Goal: Task Accomplishment & Management: Complete application form

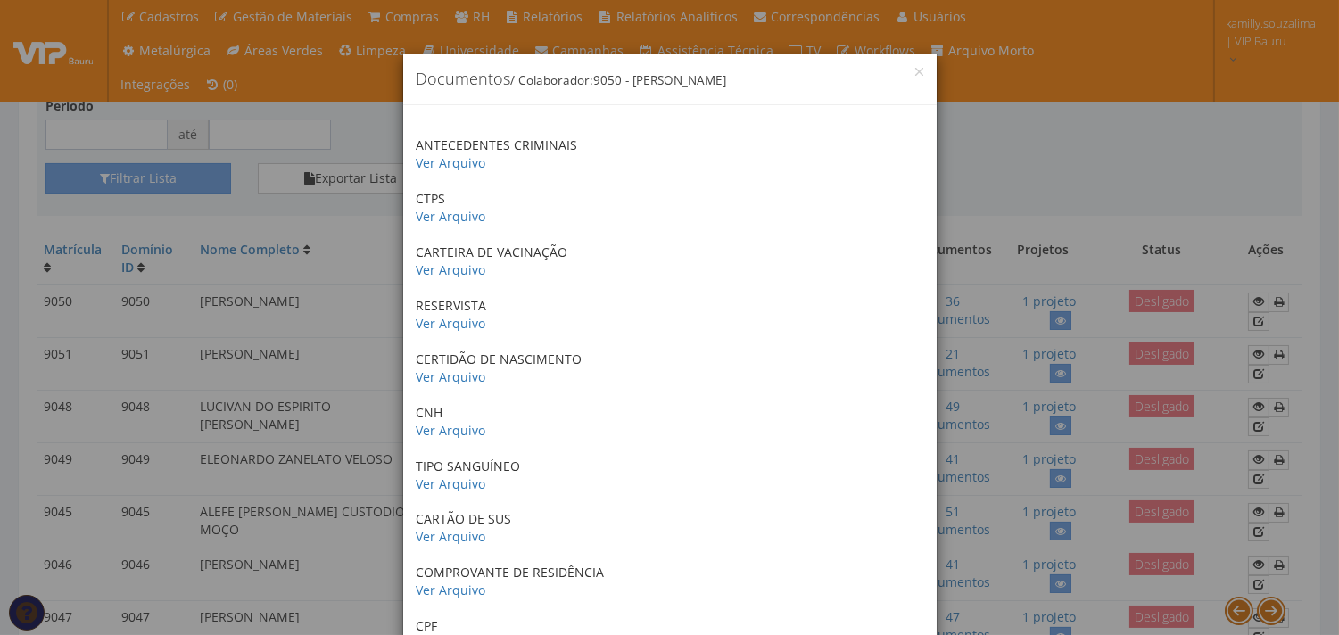
scroll to position [495, 0]
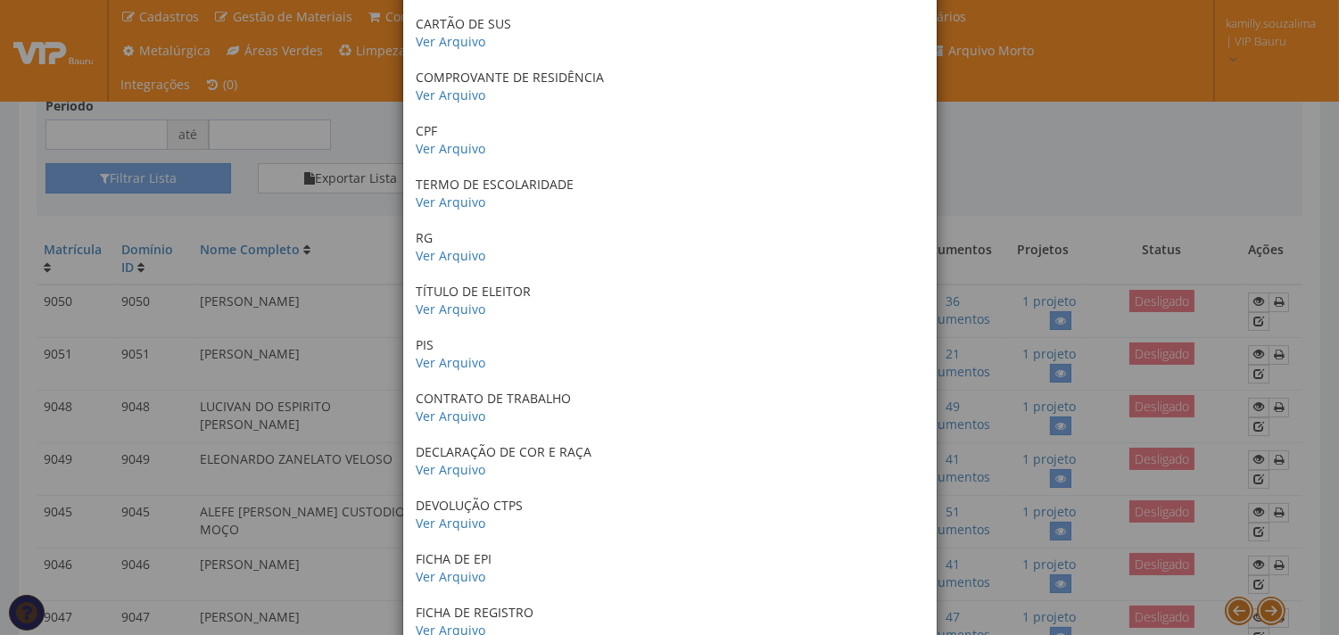
click at [1199, 49] on div "× Documentos / Colaborador: 9050 - GUSTAVO COSTA DE OLIVEIRA ANTECEDENTES CRIMI…" at bounding box center [669, 317] width 1339 height 635
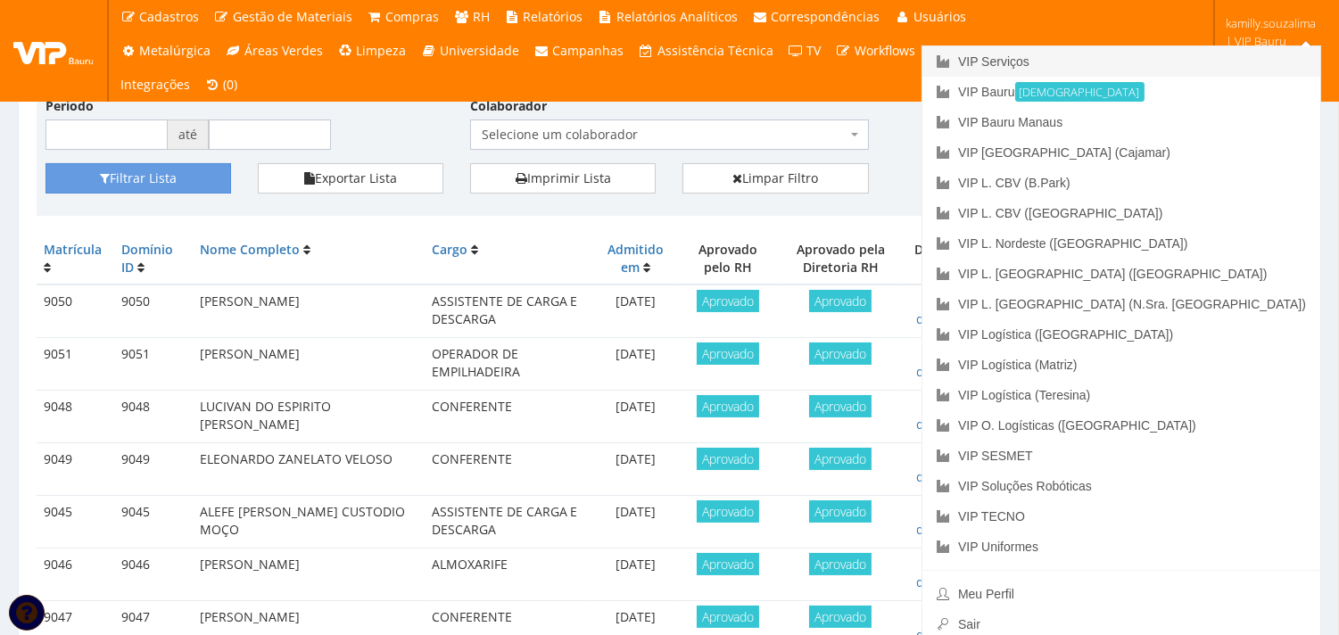
click at [1232, 54] on link "VIP Serviços" at bounding box center [1121, 61] width 398 height 30
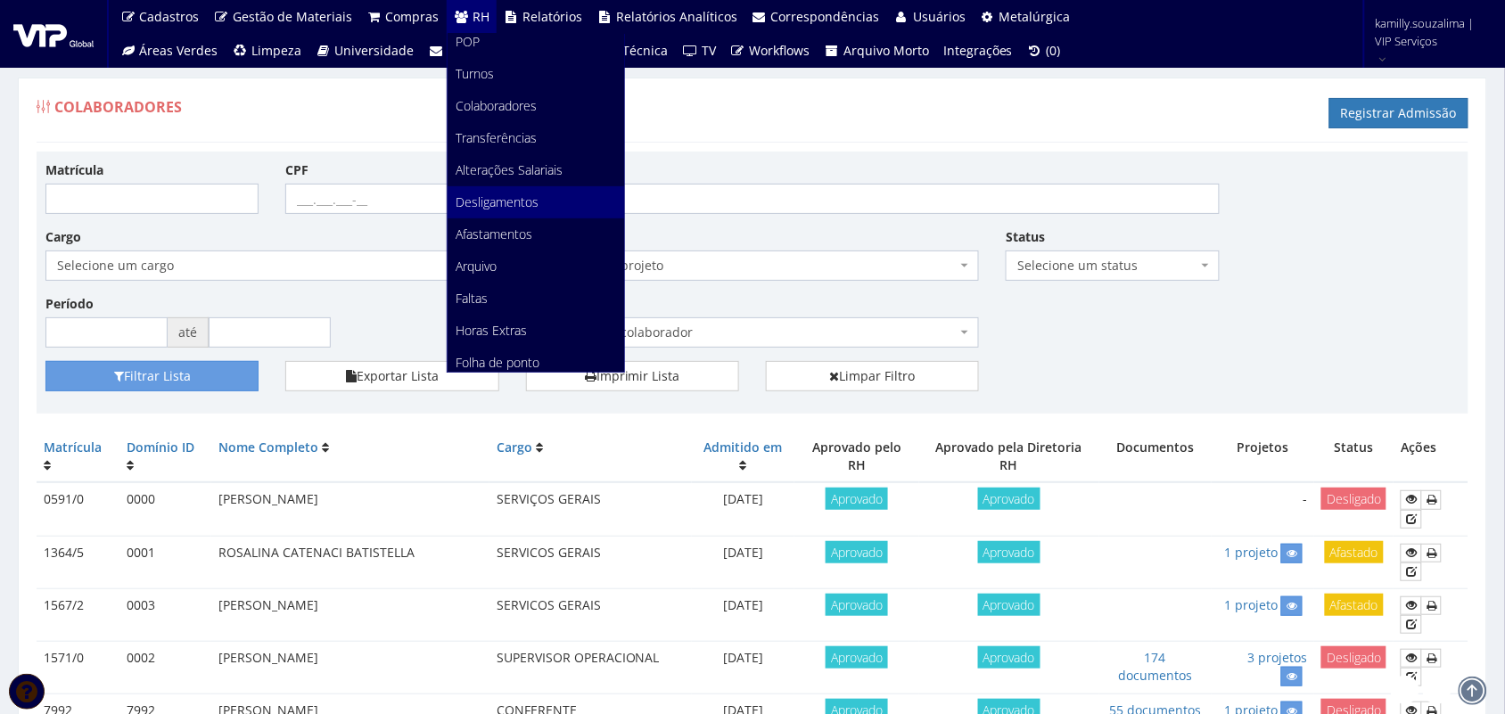
scroll to position [111, 0]
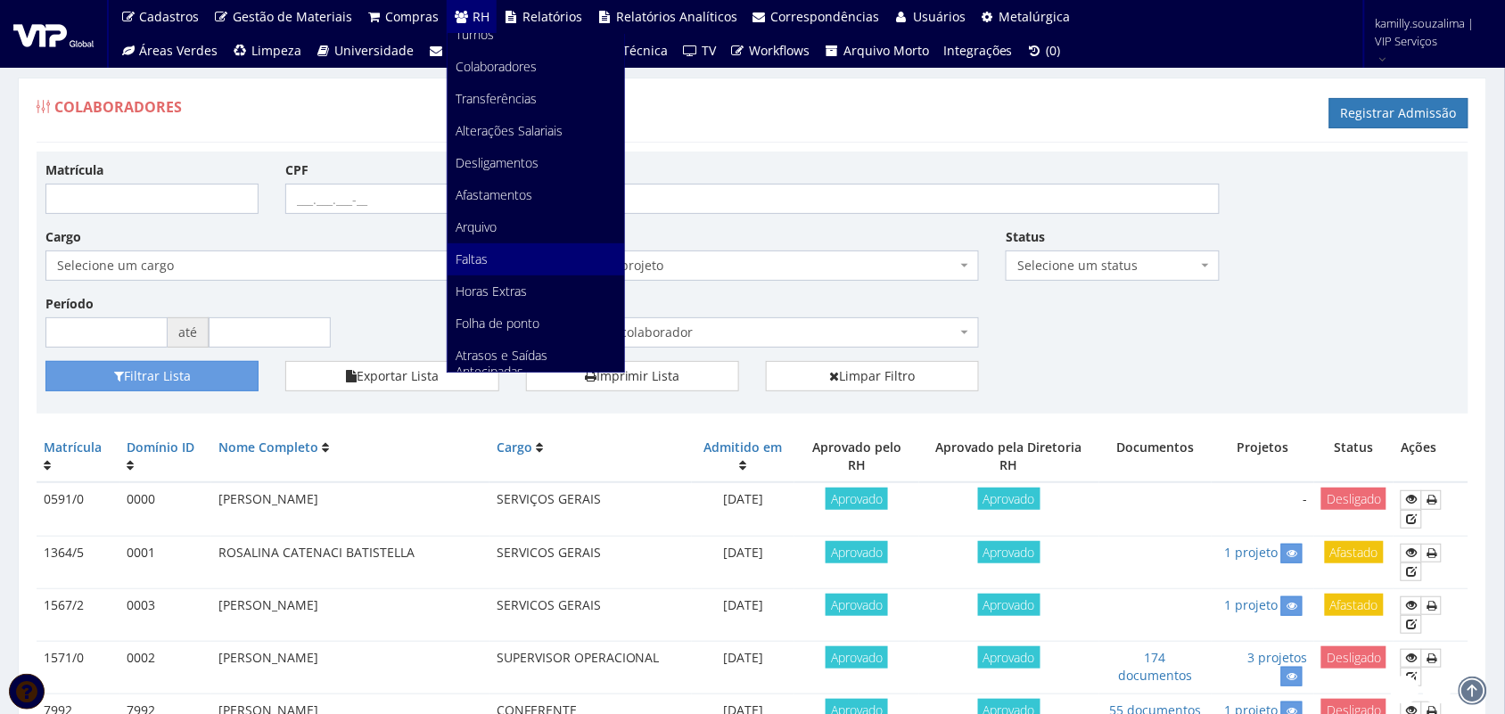
click at [513, 264] on link "Faltas" at bounding box center [536, 259] width 177 height 32
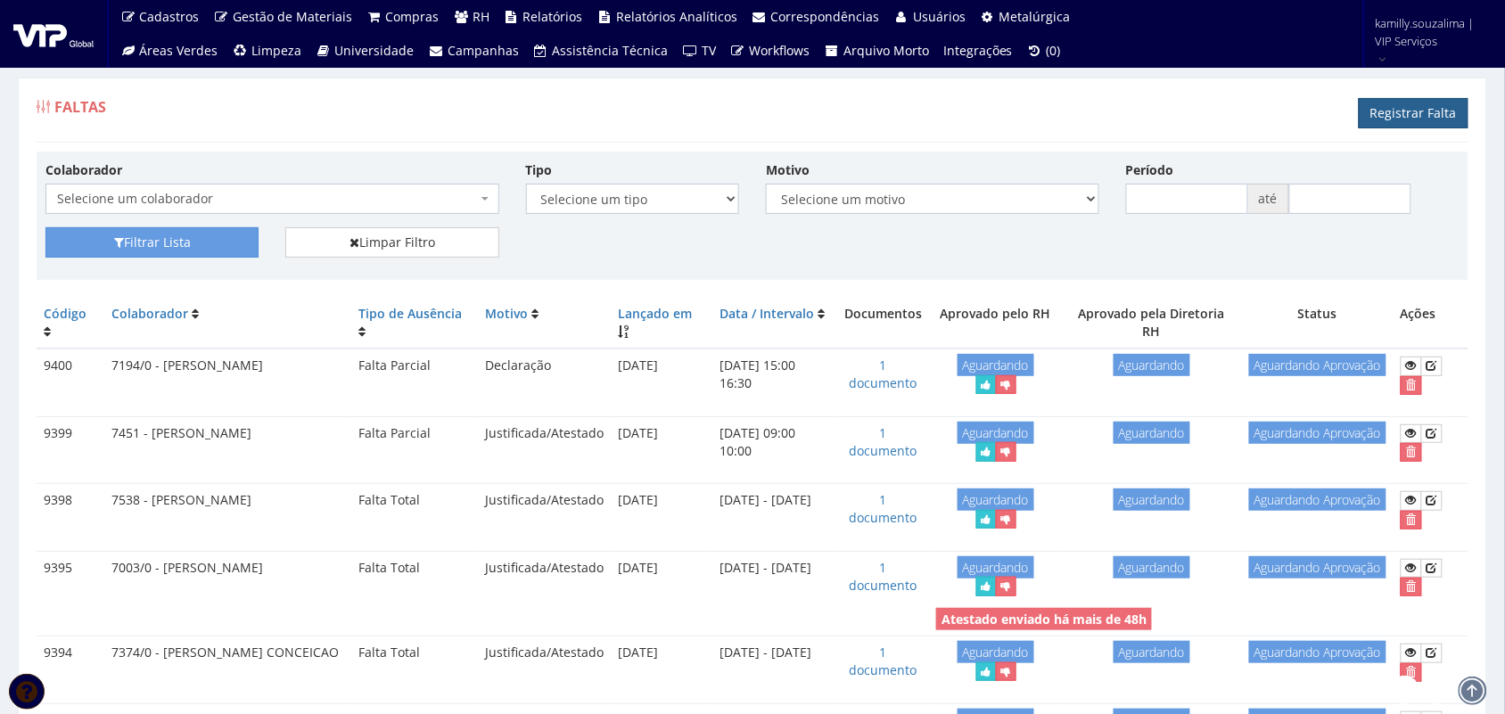
click at [1418, 117] on link "Registrar Falta" at bounding box center [1414, 113] width 110 height 30
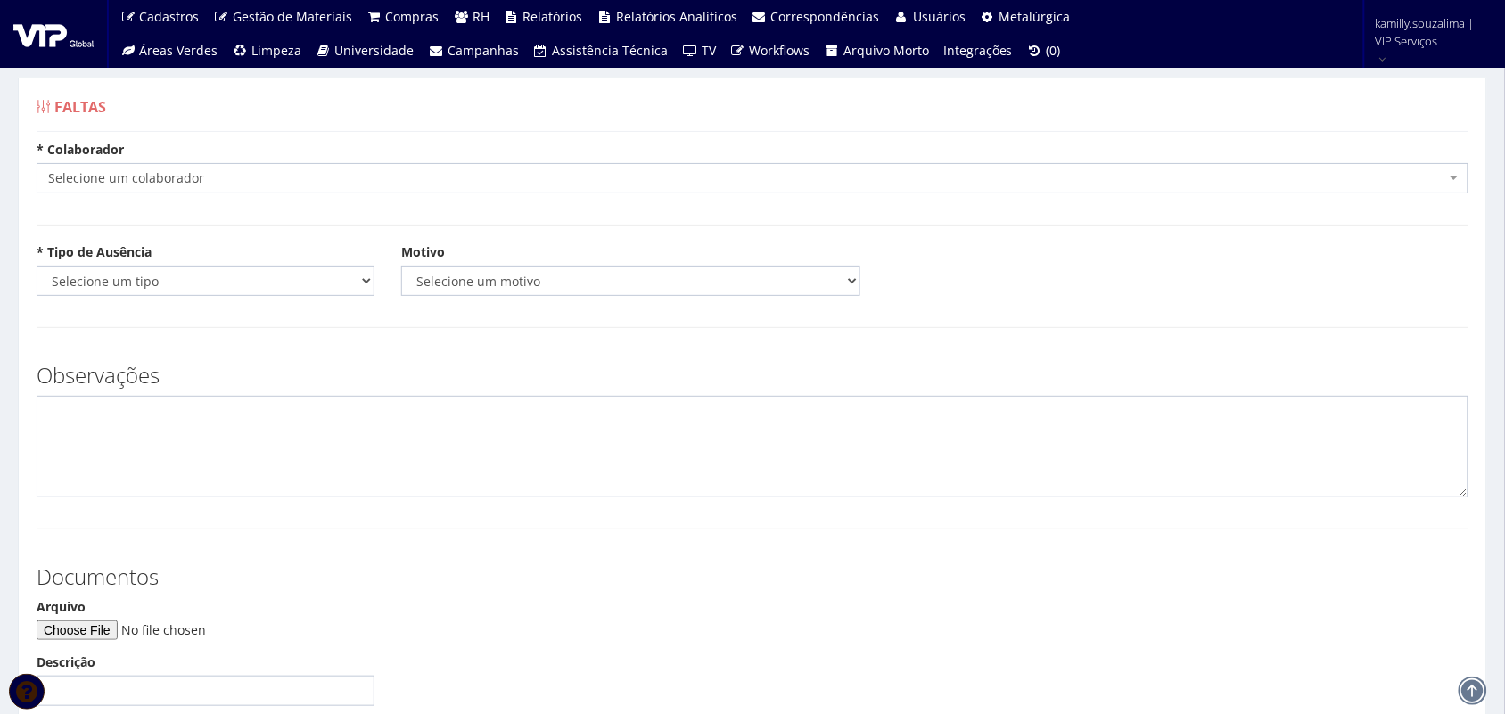
click at [134, 178] on span "Selecione um colaborador" at bounding box center [747, 178] width 1398 height 18
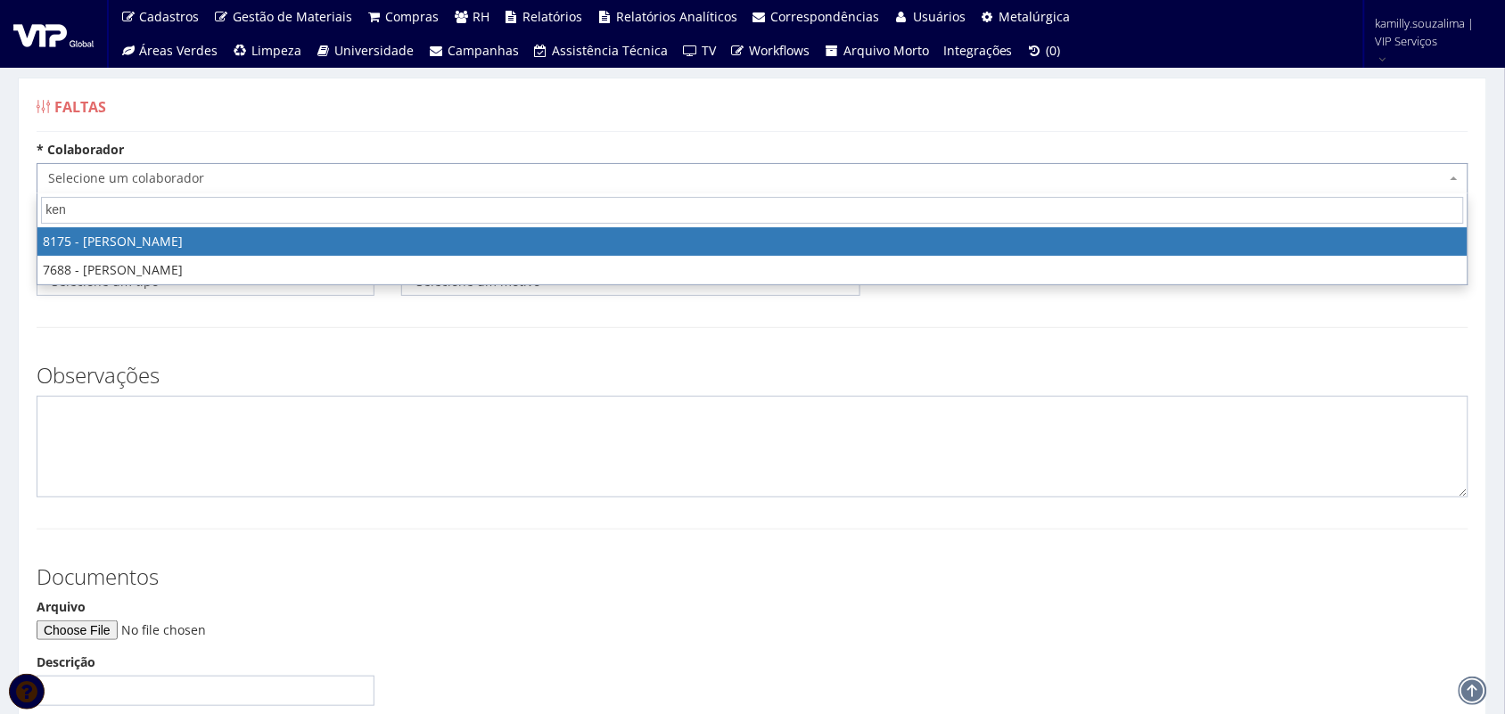
type input "ken"
select select "4012"
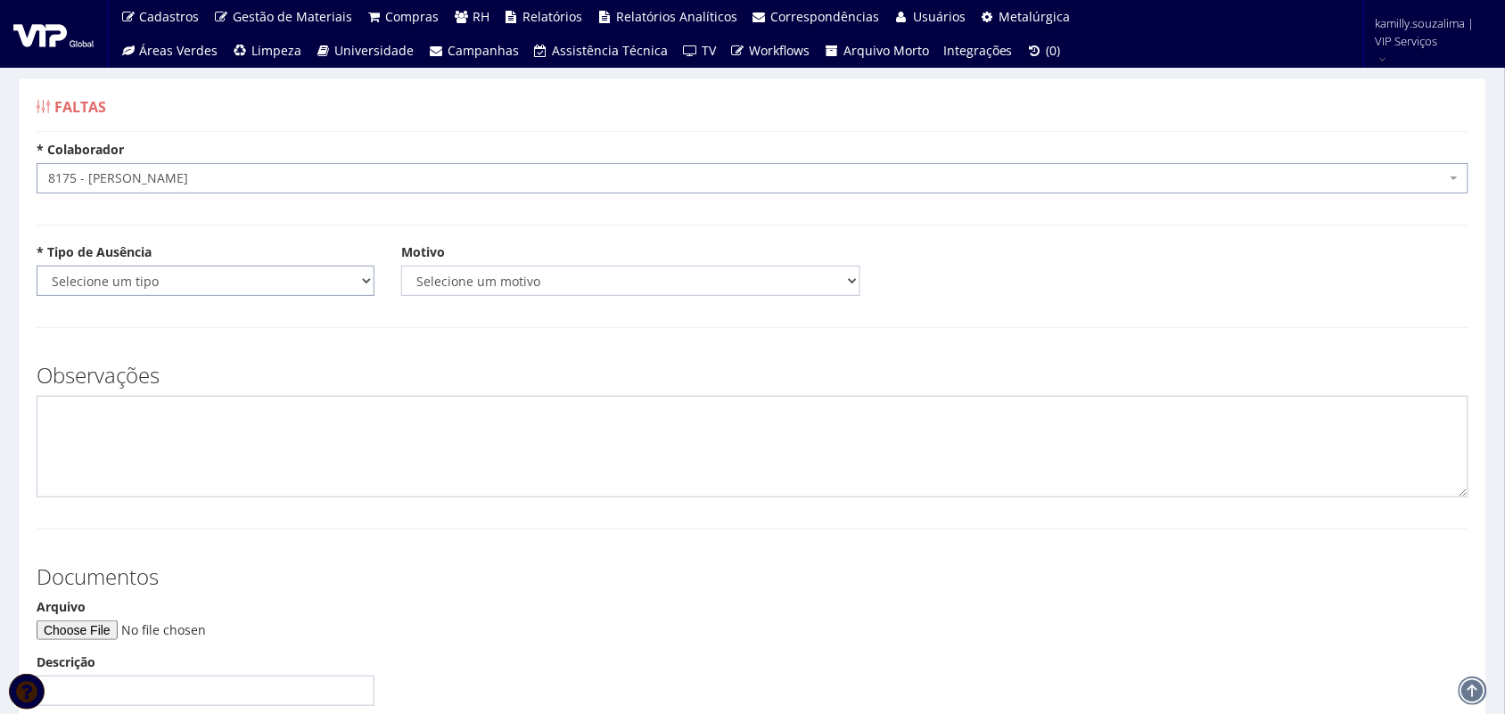
click at [227, 278] on select "Selecione um tipo Falta Total Falta Parcial Afastamento Férias" at bounding box center [206, 281] width 338 height 30
select select "total"
click at [37, 266] on select "Selecione um tipo Falta Total Falta Parcial Afastamento Férias" at bounding box center [206, 281] width 338 height 30
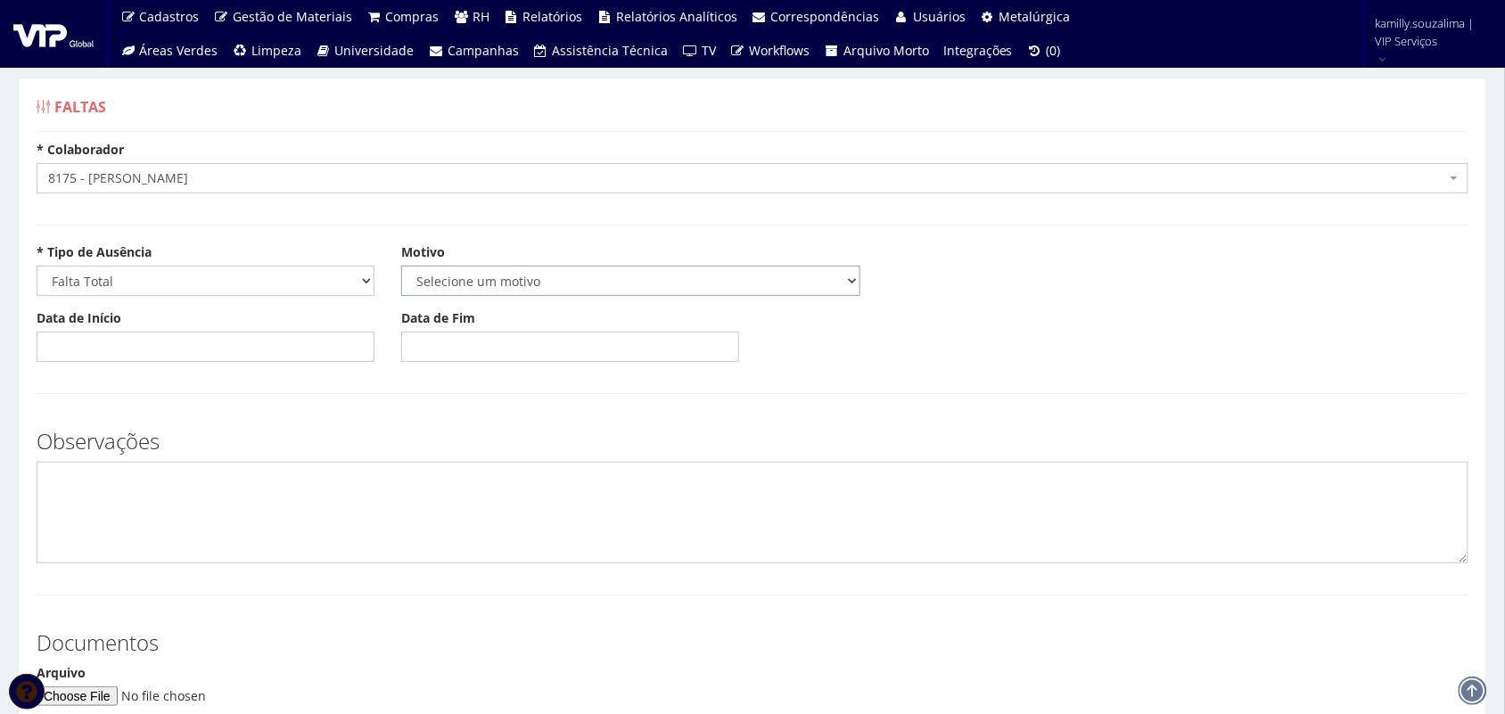
click at [567, 269] on select "Selecione um motivo Acidente Atestado Atraso Declaração Determinação Judicial D…" at bounding box center [630, 281] width 459 height 30
select select "atestado"
click at [401, 266] on select "Selecione um motivo Acidente Atestado Atraso Declaração Determinação Judicial D…" at bounding box center [630, 281] width 459 height 30
click at [236, 350] on input "Data de Início" at bounding box center [206, 347] width 338 height 30
click at [105, 499] on td "16" at bounding box center [104, 497] width 24 height 27
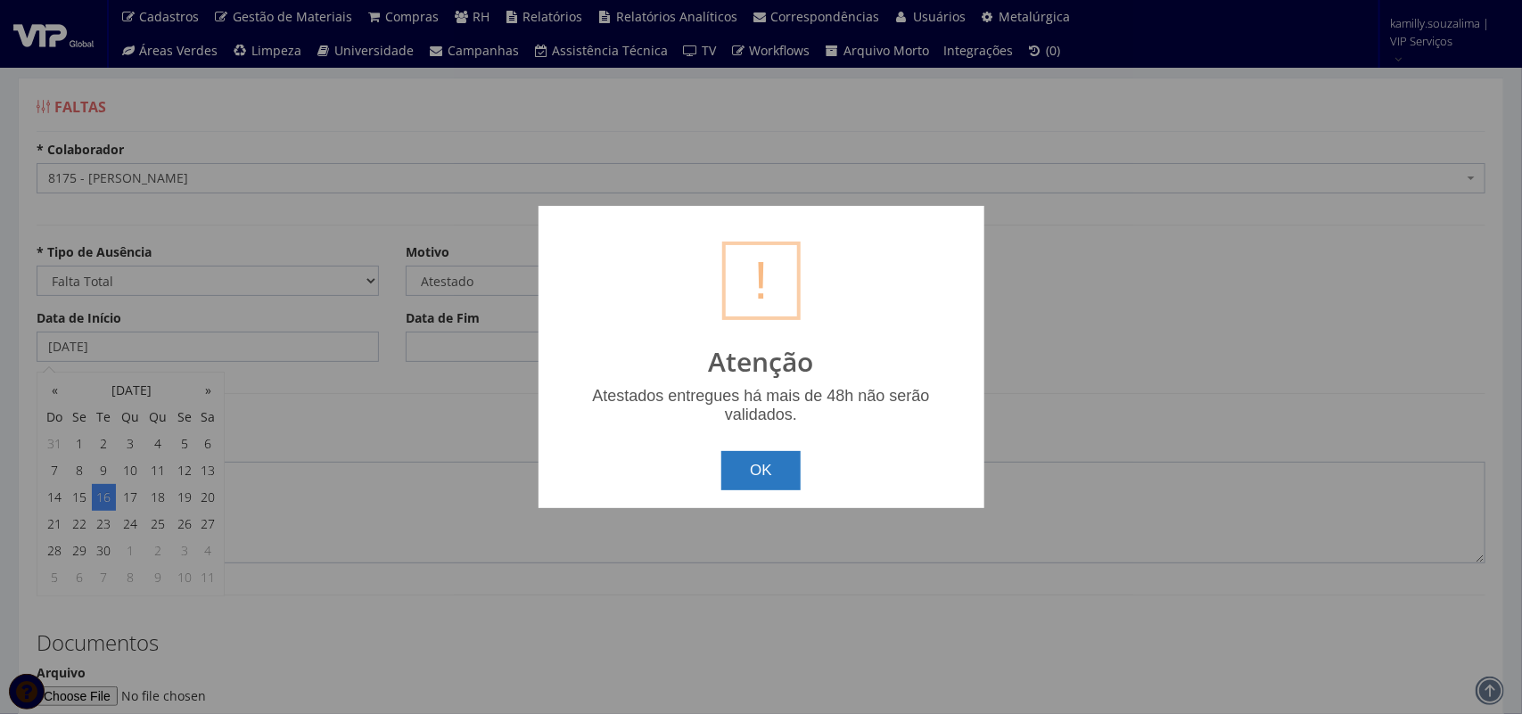
click at [791, 474] on button "OK" at bounding box center [760, 470] width 79 height 39
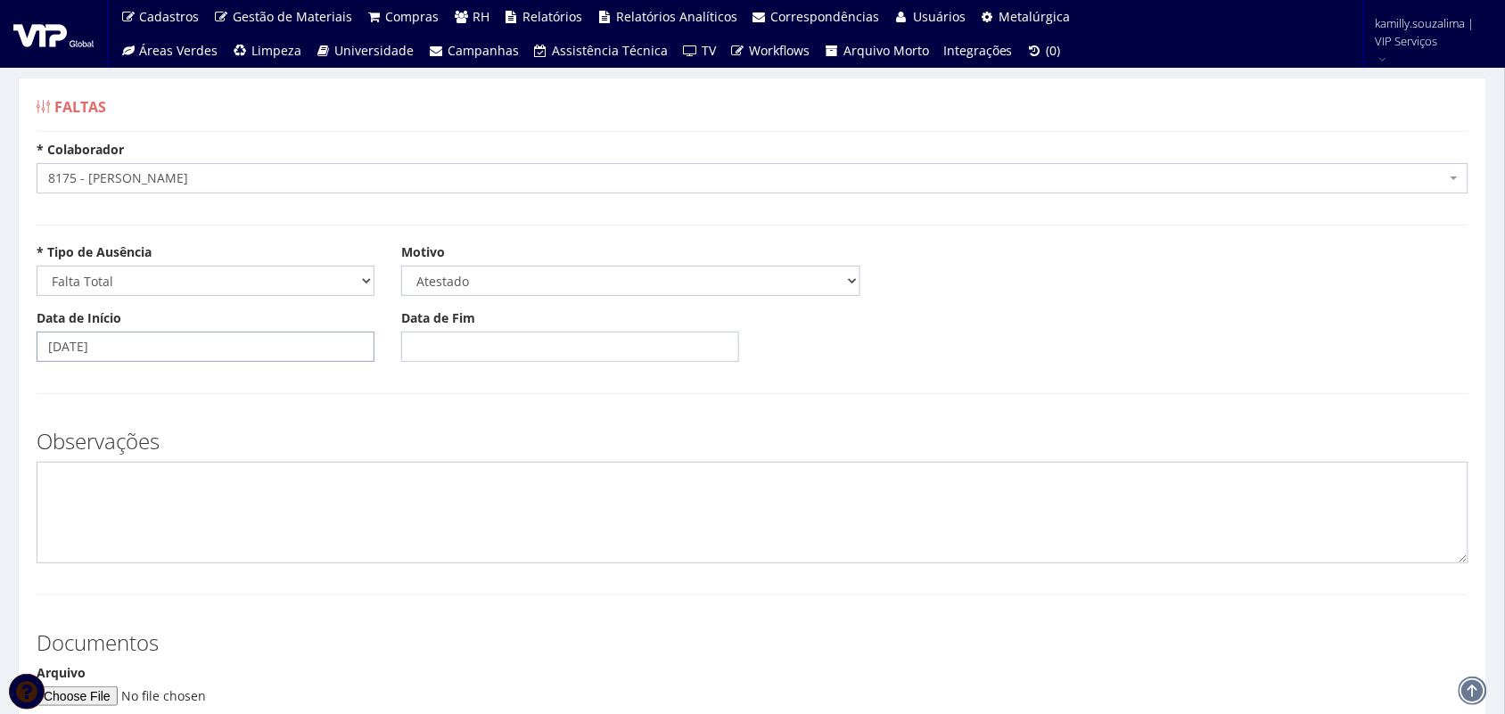
click at [158, 341] on input "[DATE]" at bounding box center [206, 347] width 338 height 30
click at [189, 496] on td "19" at bounding box center [184, 497] width 24 height 27
type input "[DATE]"
click at [540, 350] on input "Data de Fim" at bounding box center [570, 347] width 338 height 30
click at [497, 501] on td "17" at bounding box center [495, 497] width 29 height 27
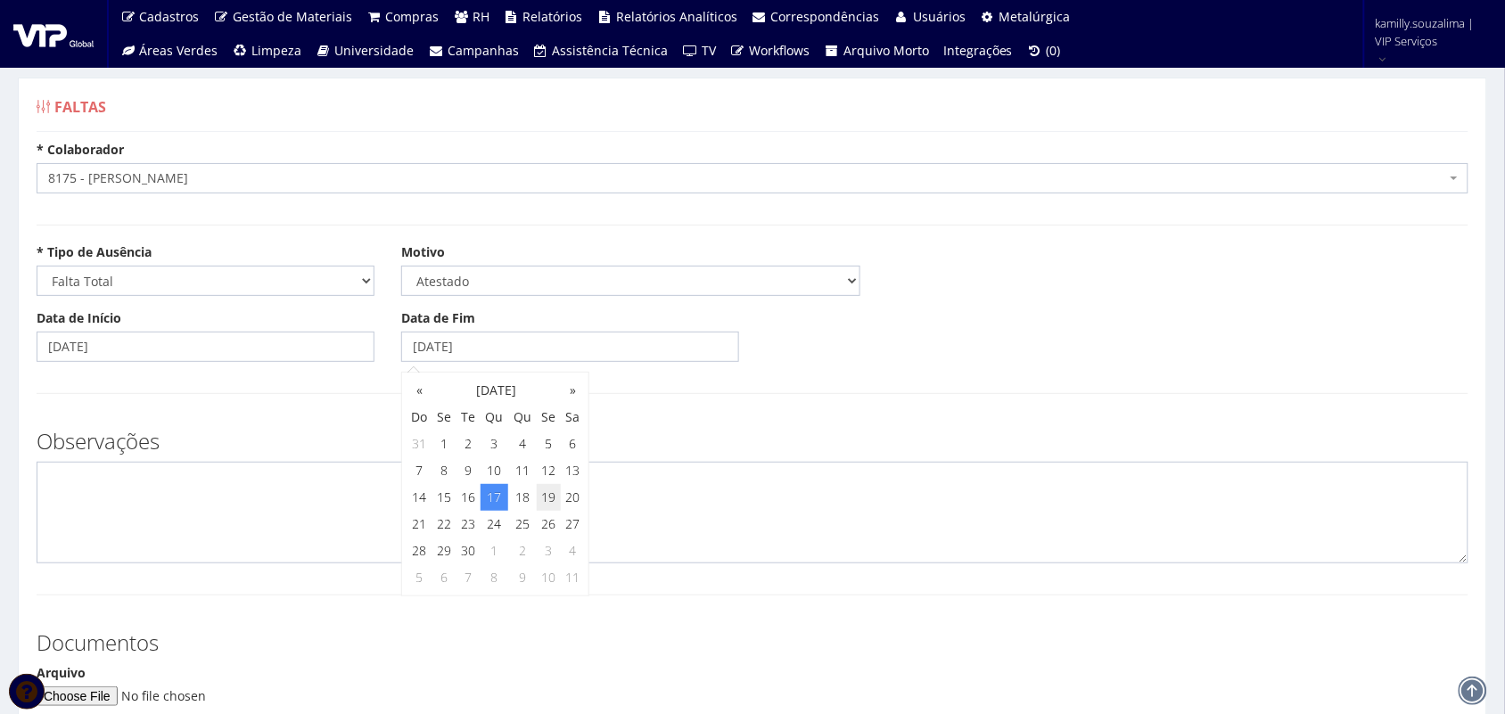
click at [549, 490] on td "19" at bounding box center [549, 497] width 24 height 27
type input "[DATE]"
click at [276, 490] on textarea at bounding box center [753, 513] width 1432 height 102
type textarea "c"
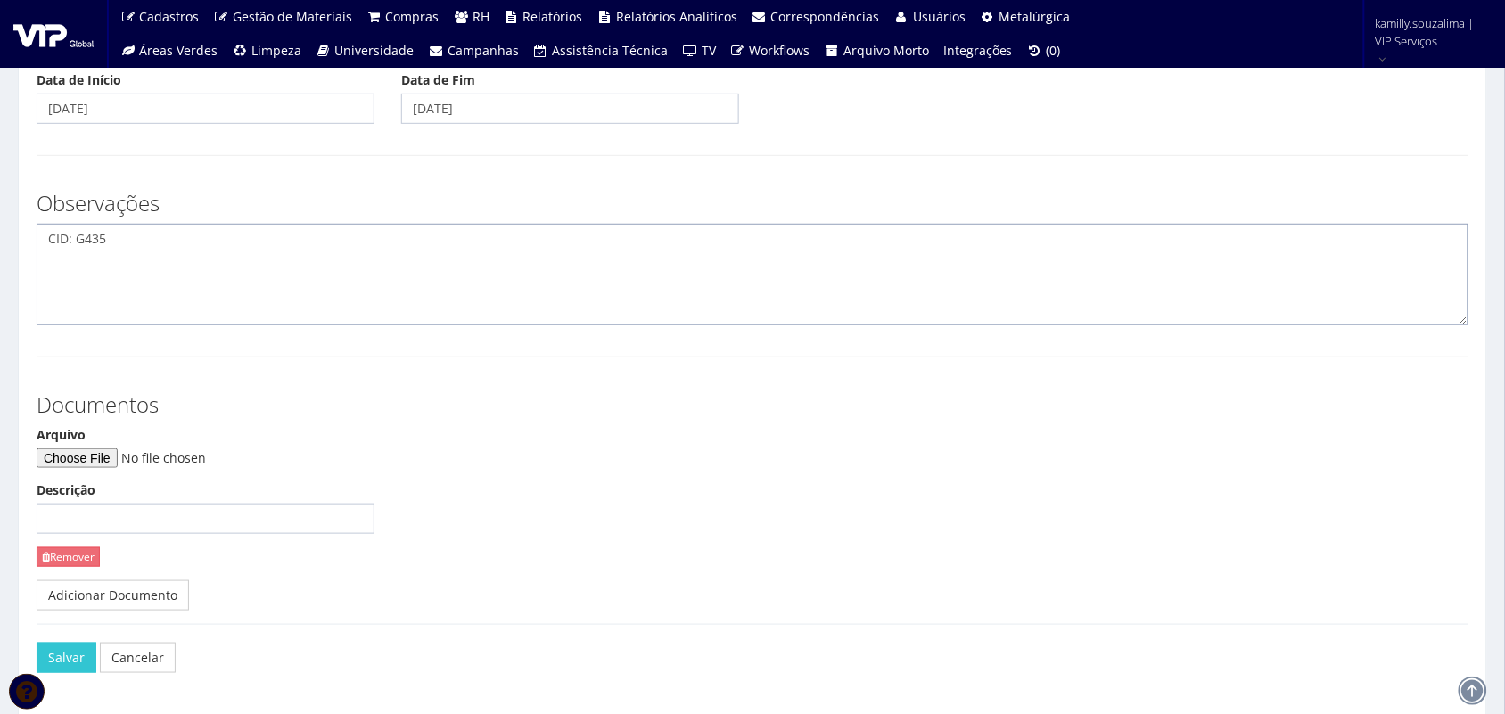
scroll to position [304, 0]
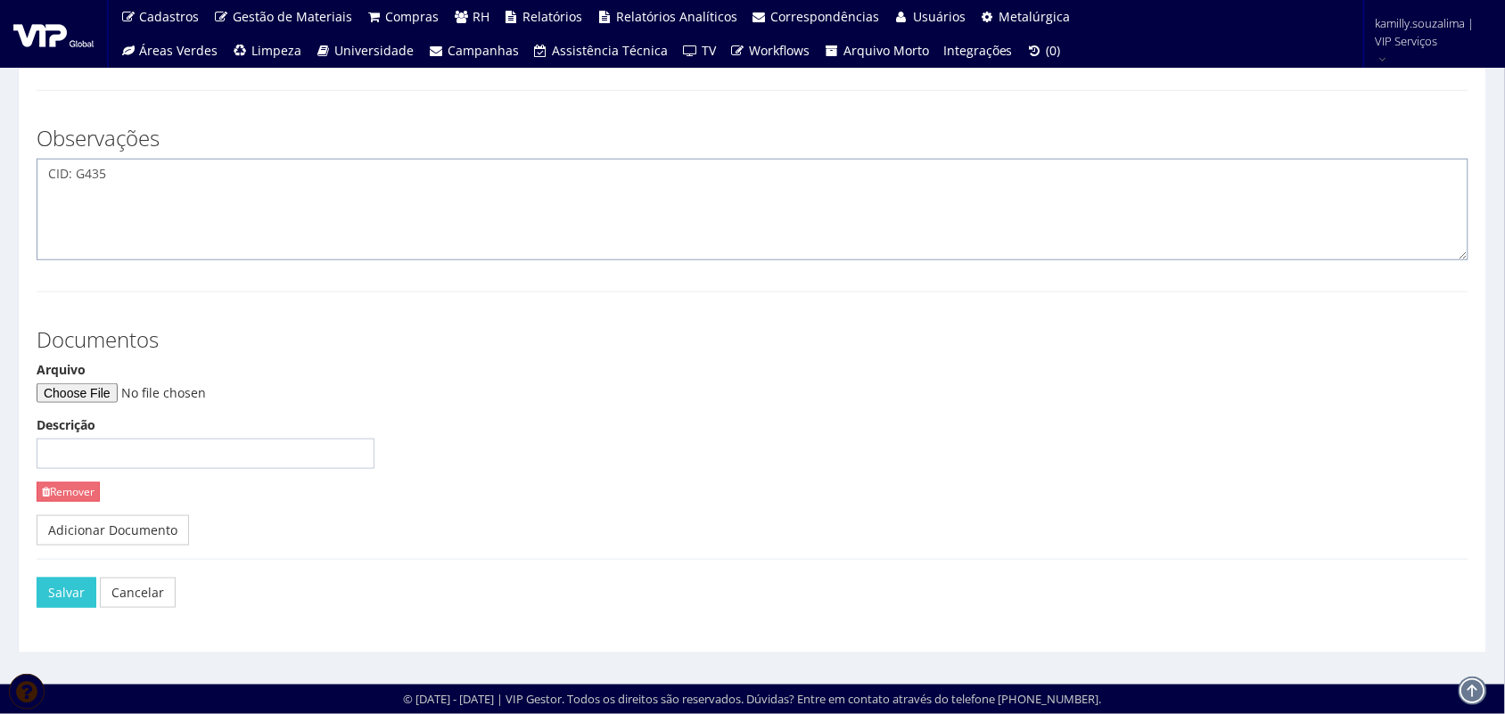
type textarea "CID: G435"
click at [108, 391] on input "Arquivo" at bounding box center [158, 393] width 243 height 20
type input "C:\fakepath\Atestado médico Kennerson Ferreira Santos ,.pdf"
drag, startPoint x: 58, startPoint y: 581, endPoint x: 65, endPoint y: 569, distance: 14.4
click at [65, 571] on div "Salvar Cancelar" at bounding box center [753, 592] width 1432 height 67
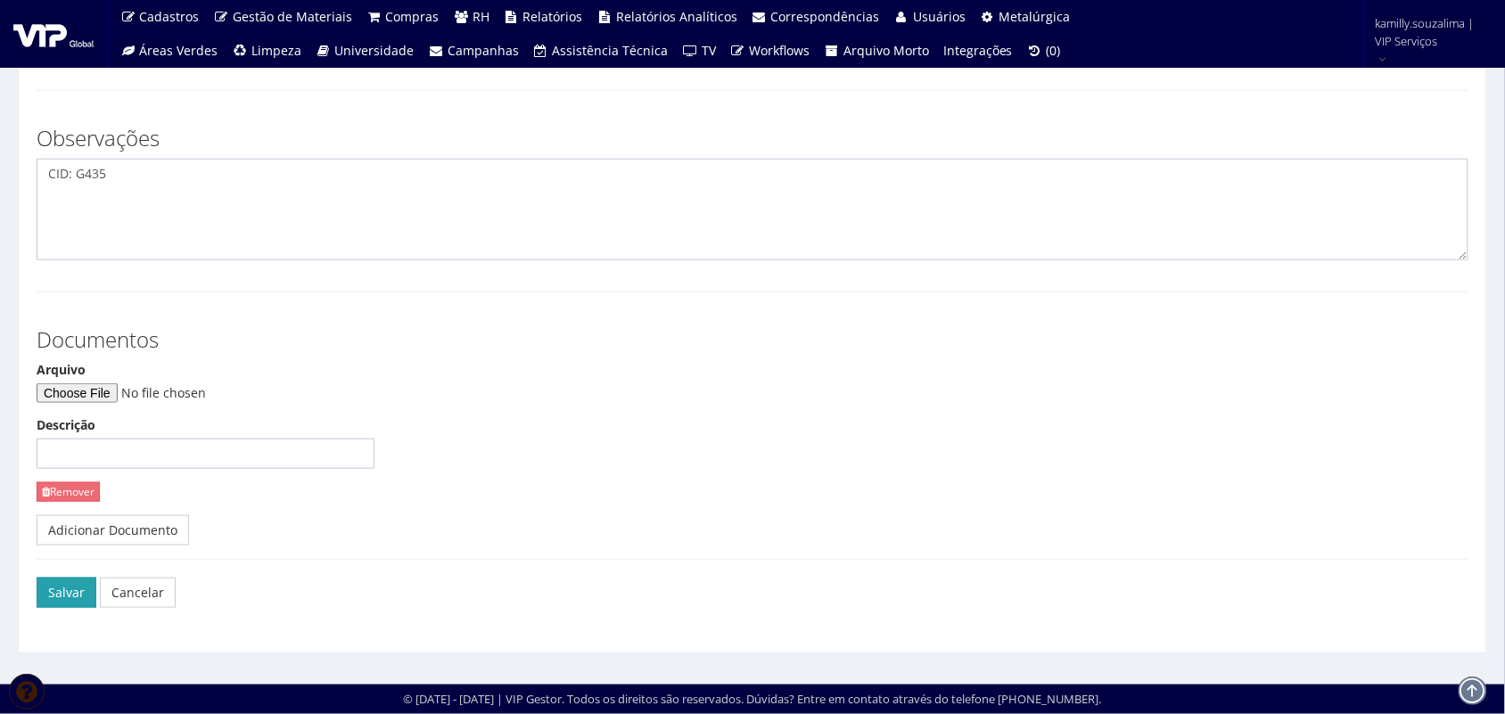
click at [80, 590] on button "Salvar" at bounding box center [67, 593] width 60 height 30
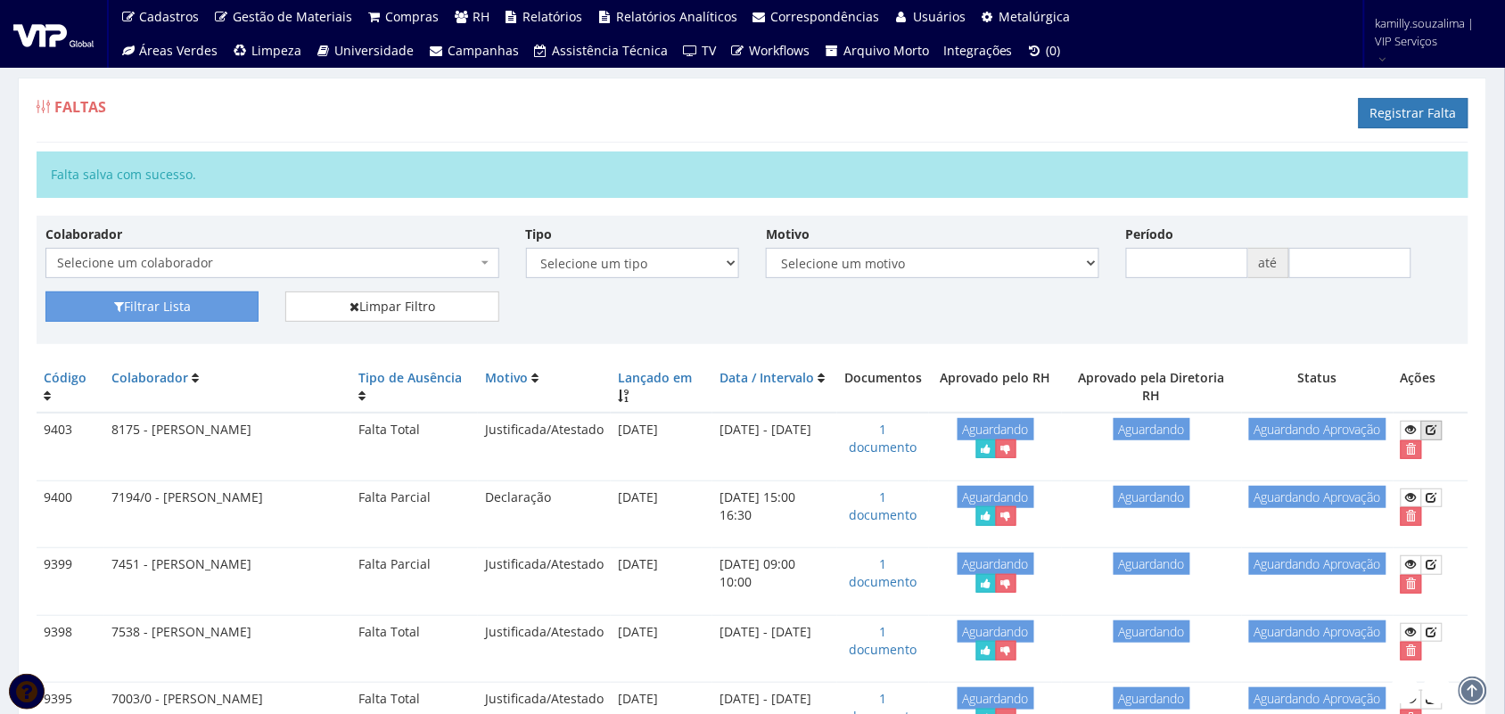
click at [1438, 425] on icon at bounding box center [1432, 430] width 11 height 12
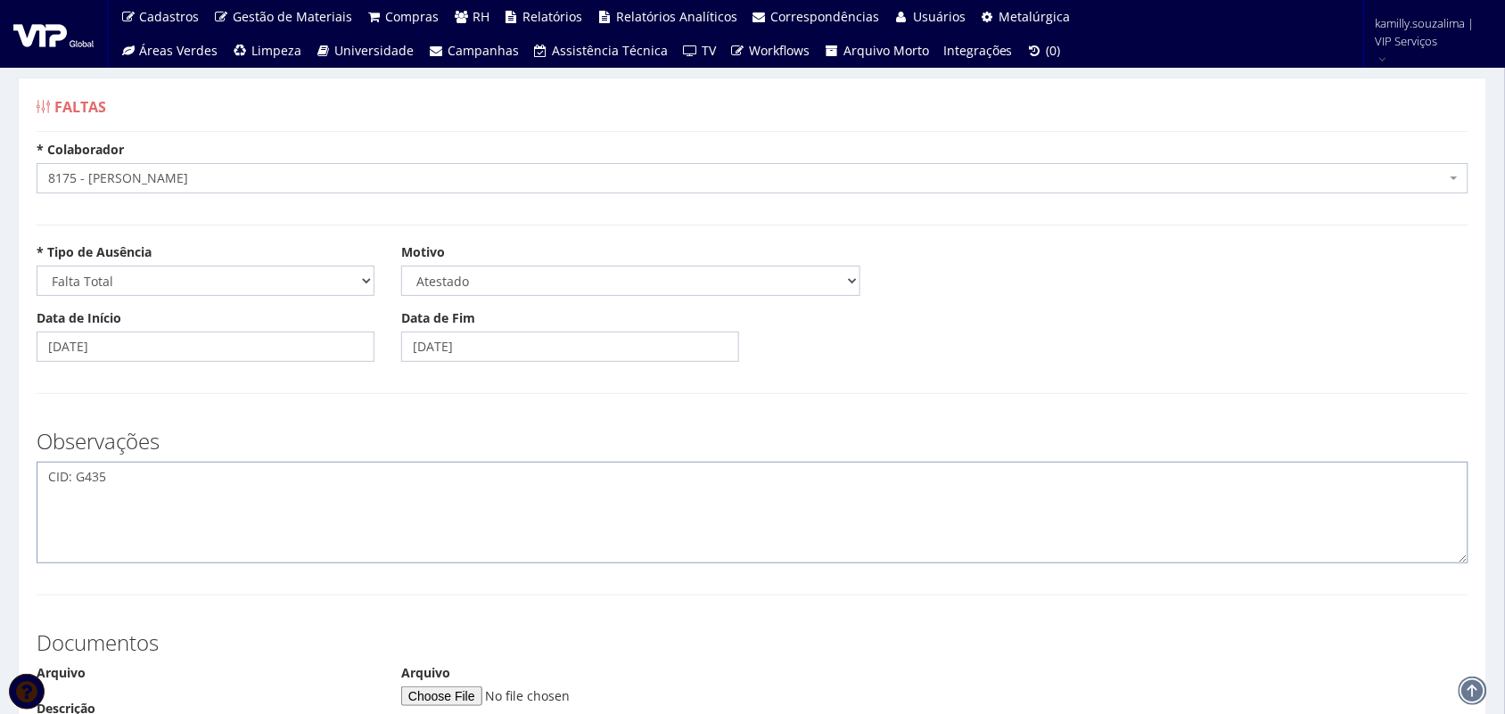
click at [156, 484] on textarea "CID: G435" at bounding box center [753, 513] width 1432 height 102
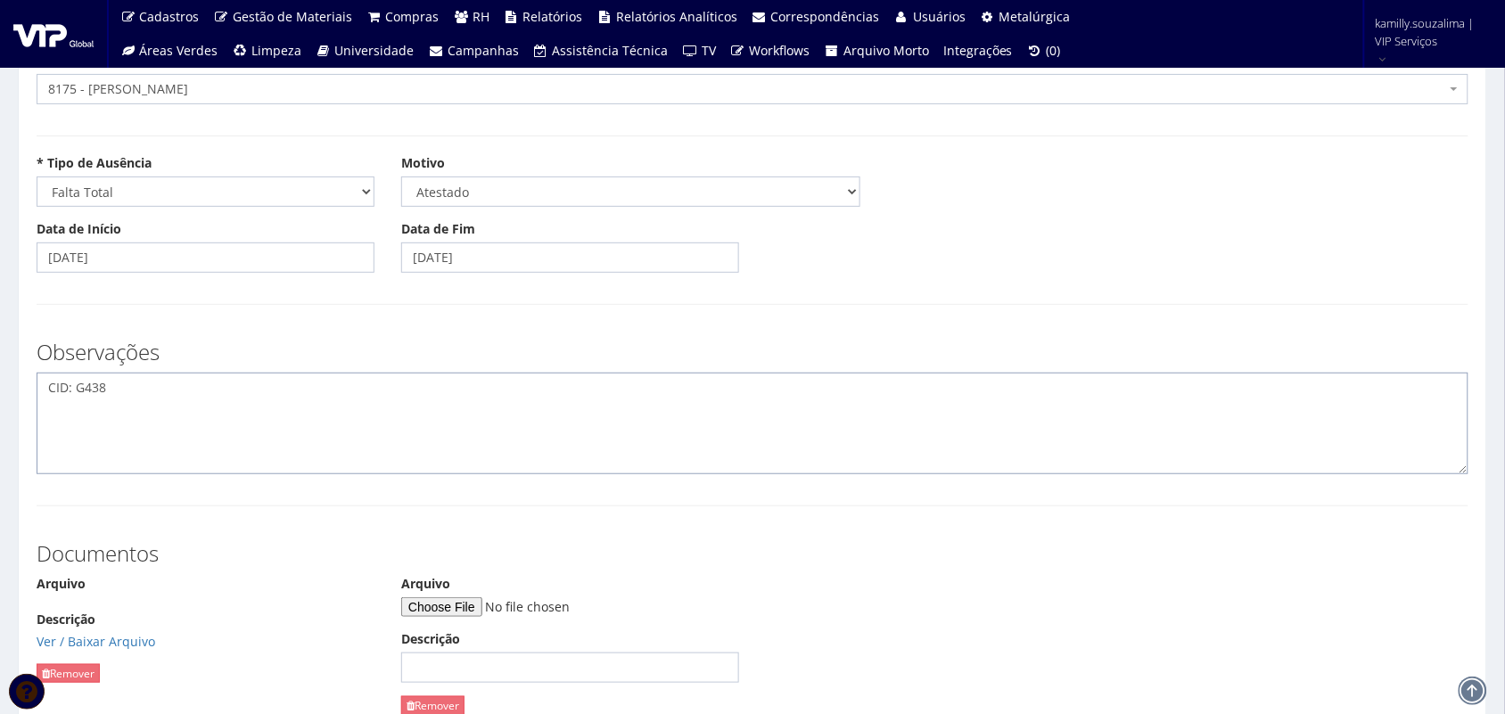
scroll to position [304, 0]
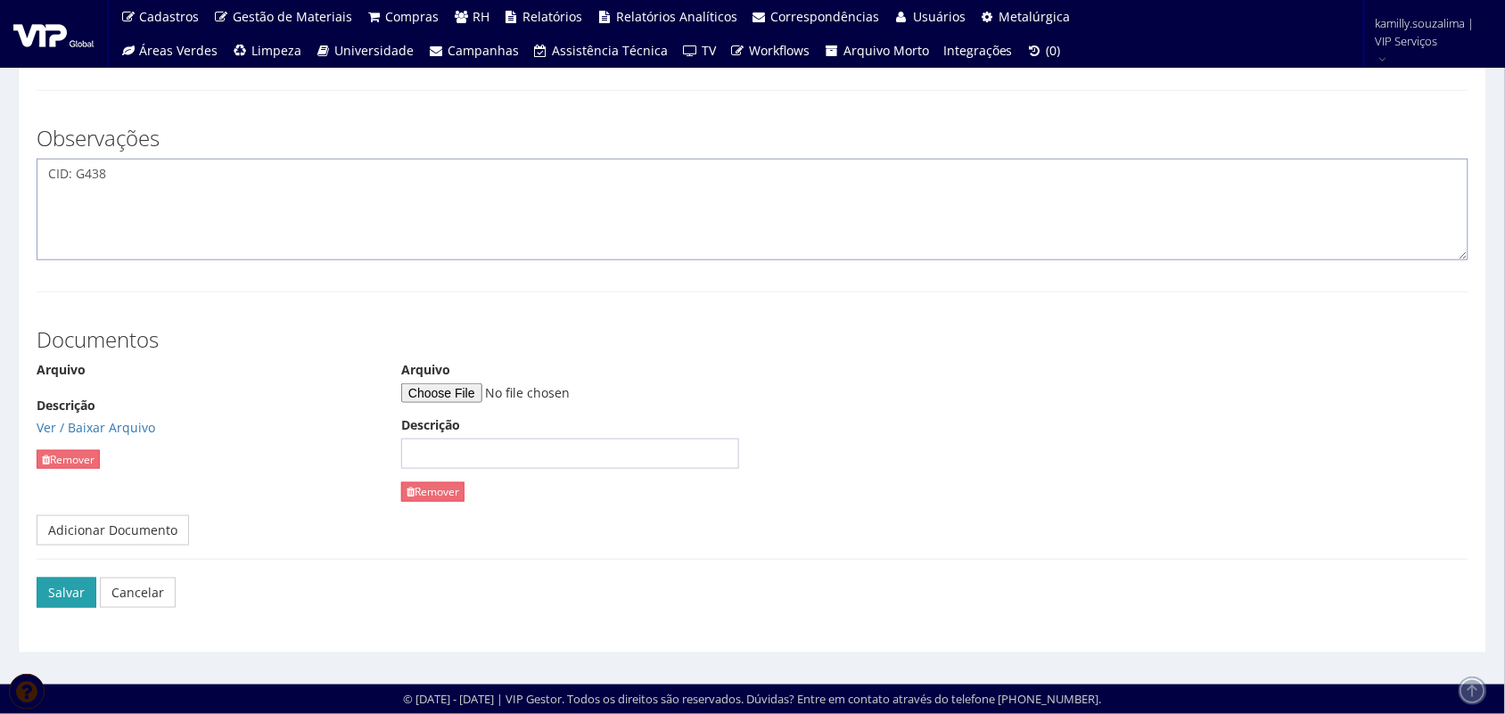
type textarea "CID: G438"
click at [68, 581] on button "Salvar" at bounding box center [67, 593] width 60 height 30
